Goal: Transaction & Acquisition: Purchase product/service

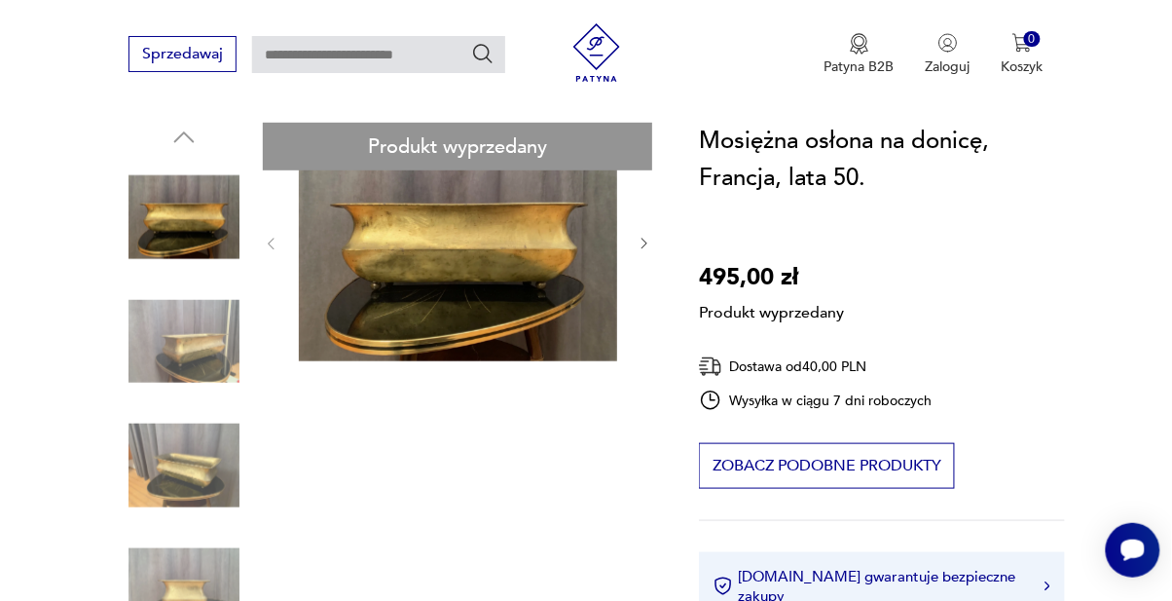
scroll to position [196, 0]
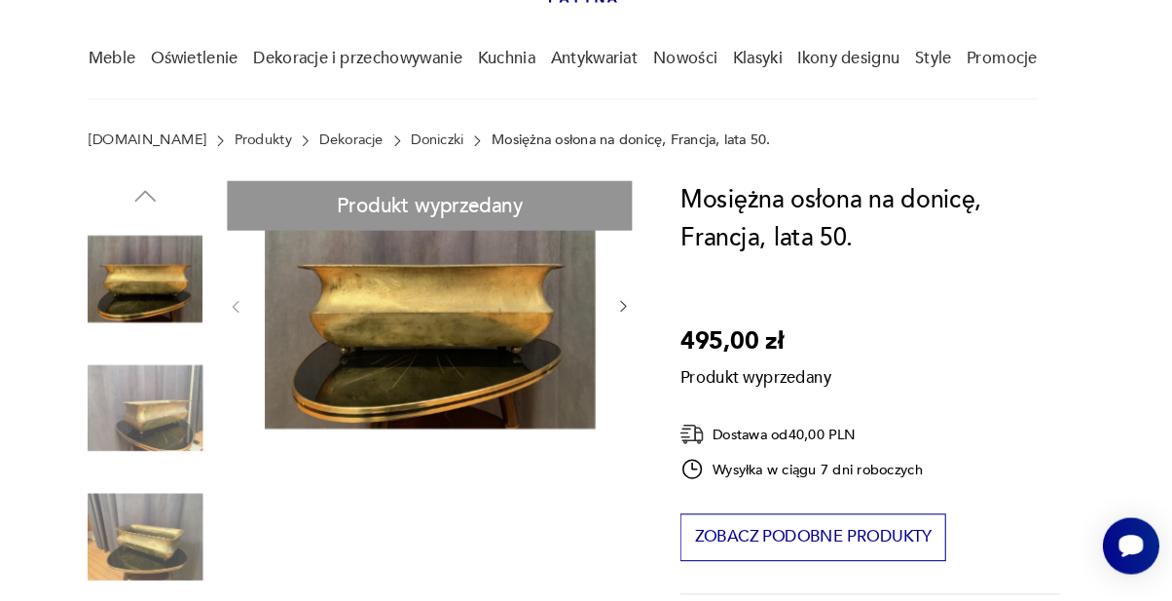
scroll to position [125, 0]
